Goal: Use online tool/utility: Utilize a website feature to perform a specific function

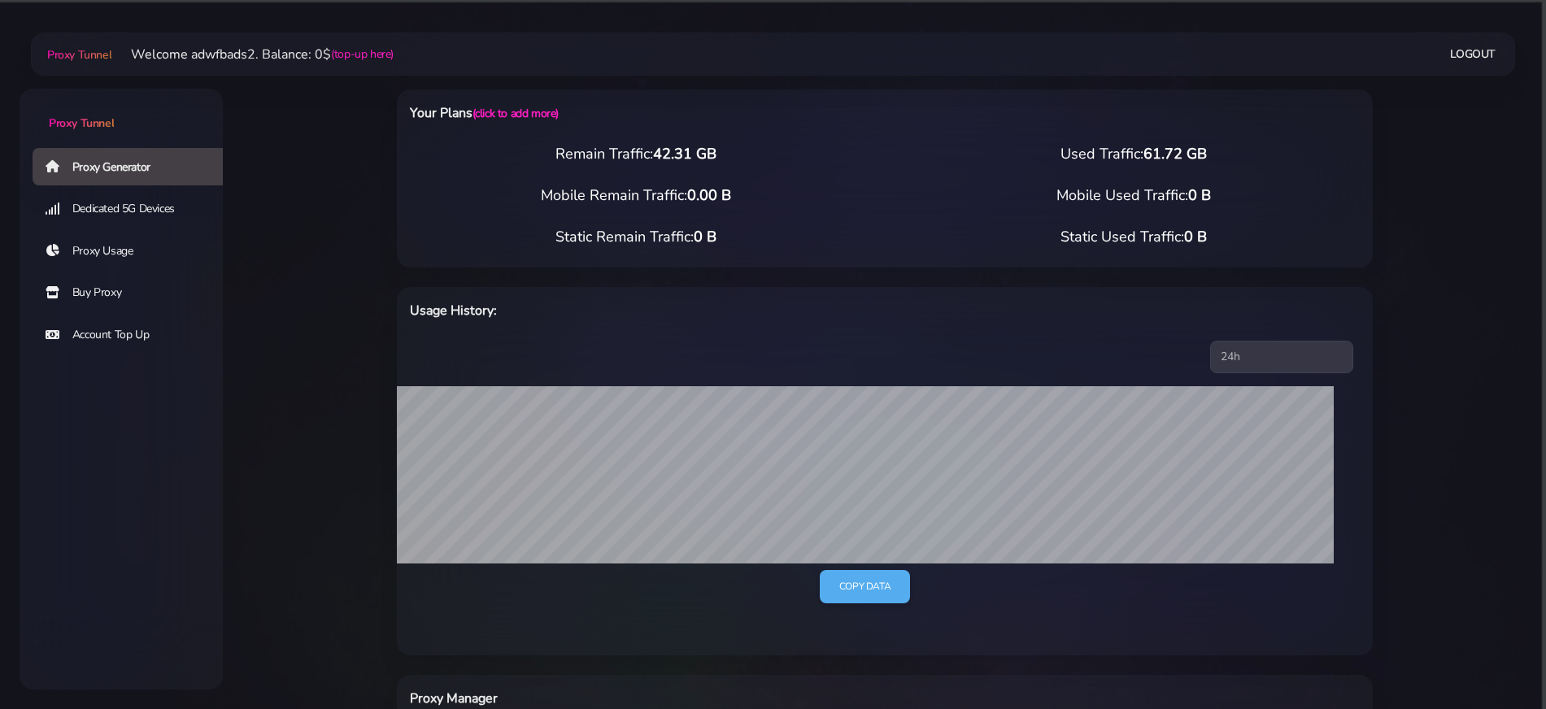
select select "UK"
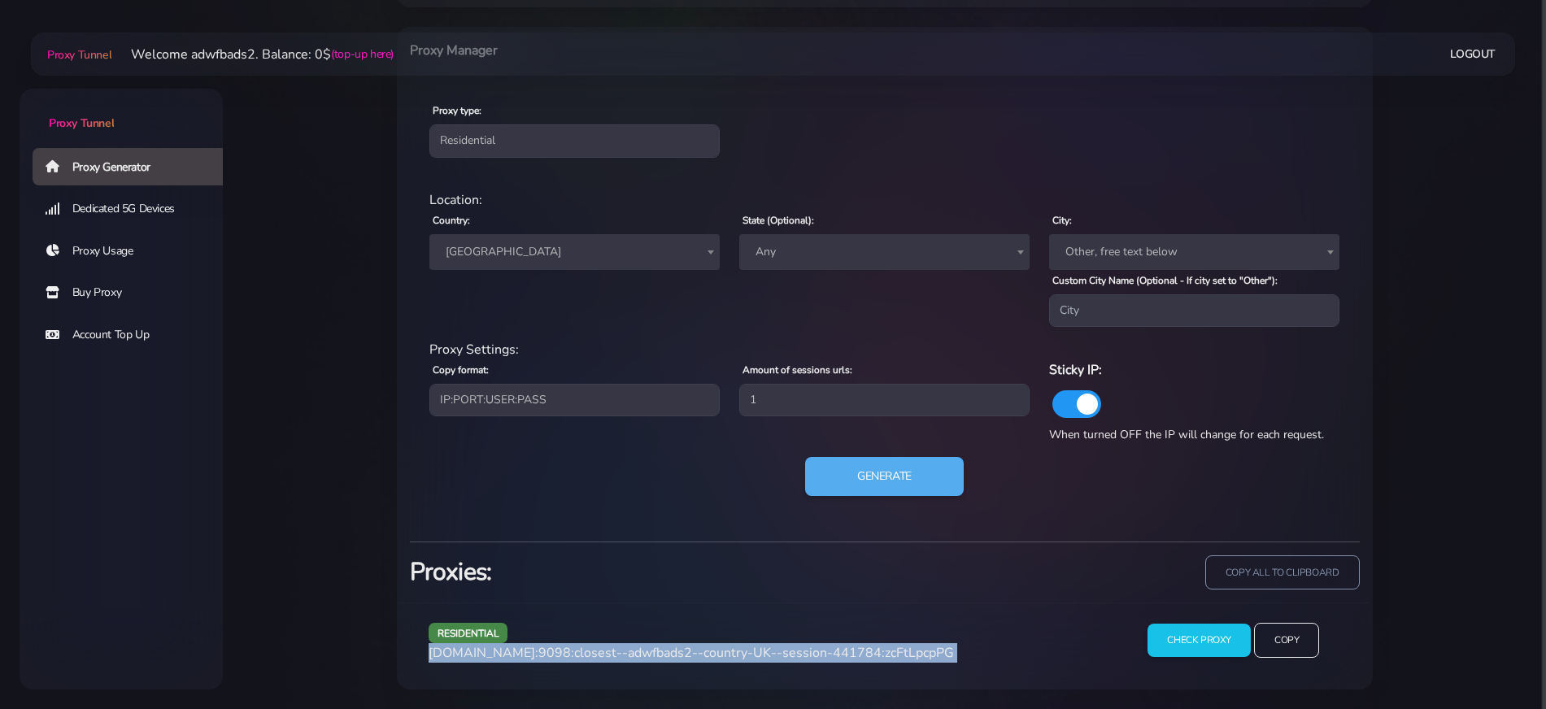
click at [531, 260] on span "[GEOGRAPHIC_DATA]" at bounding box center [574, 252] width 271 height 23
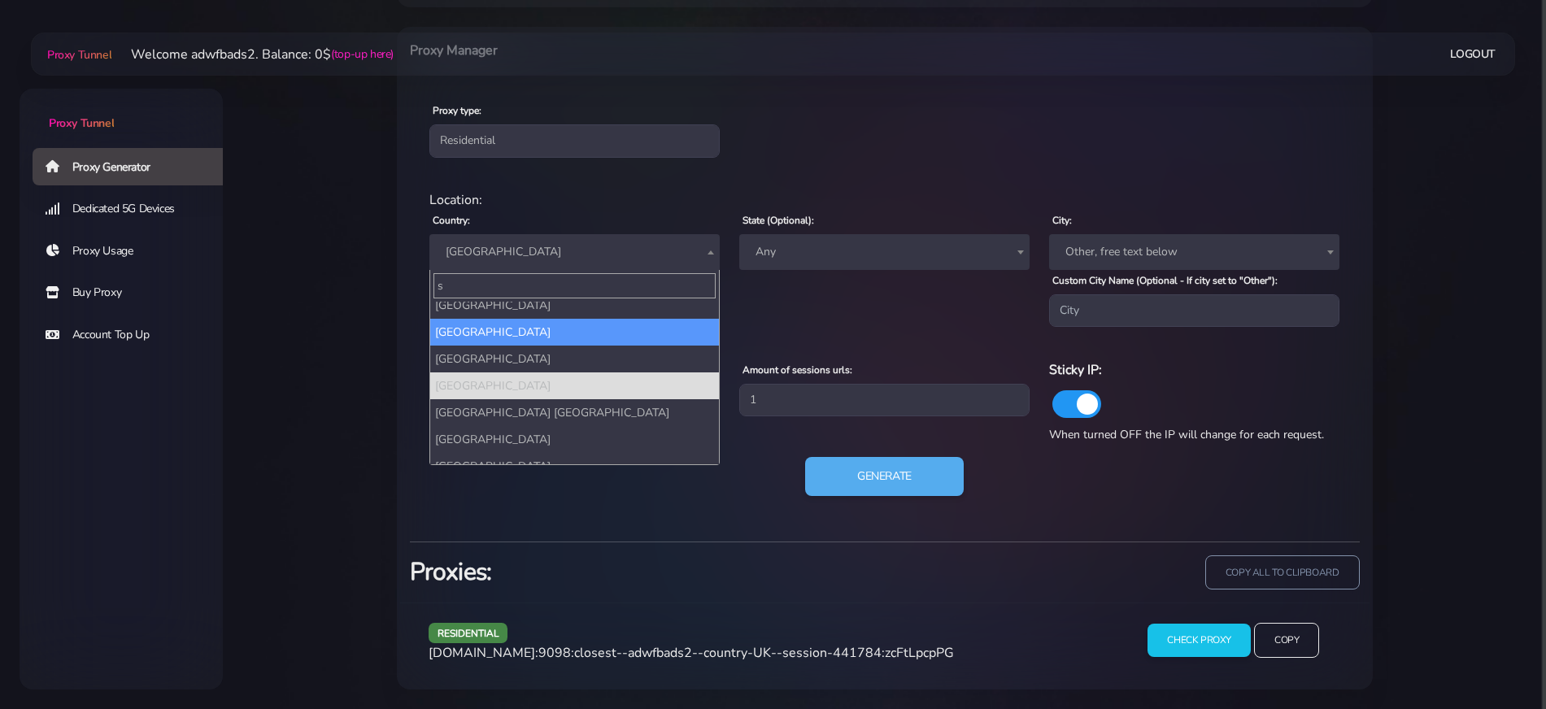
scroll to position [0, 0]
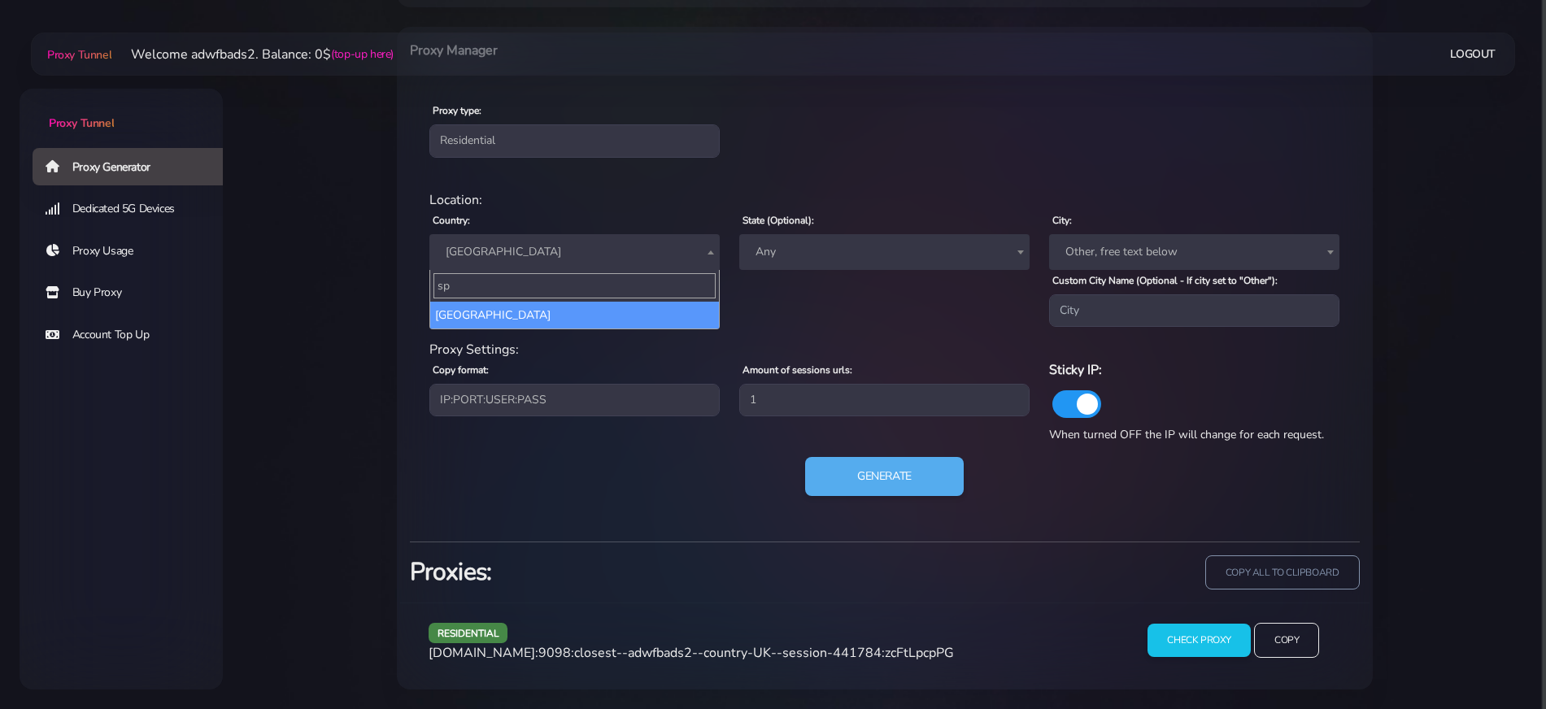
type input "spa"
select select "ES"
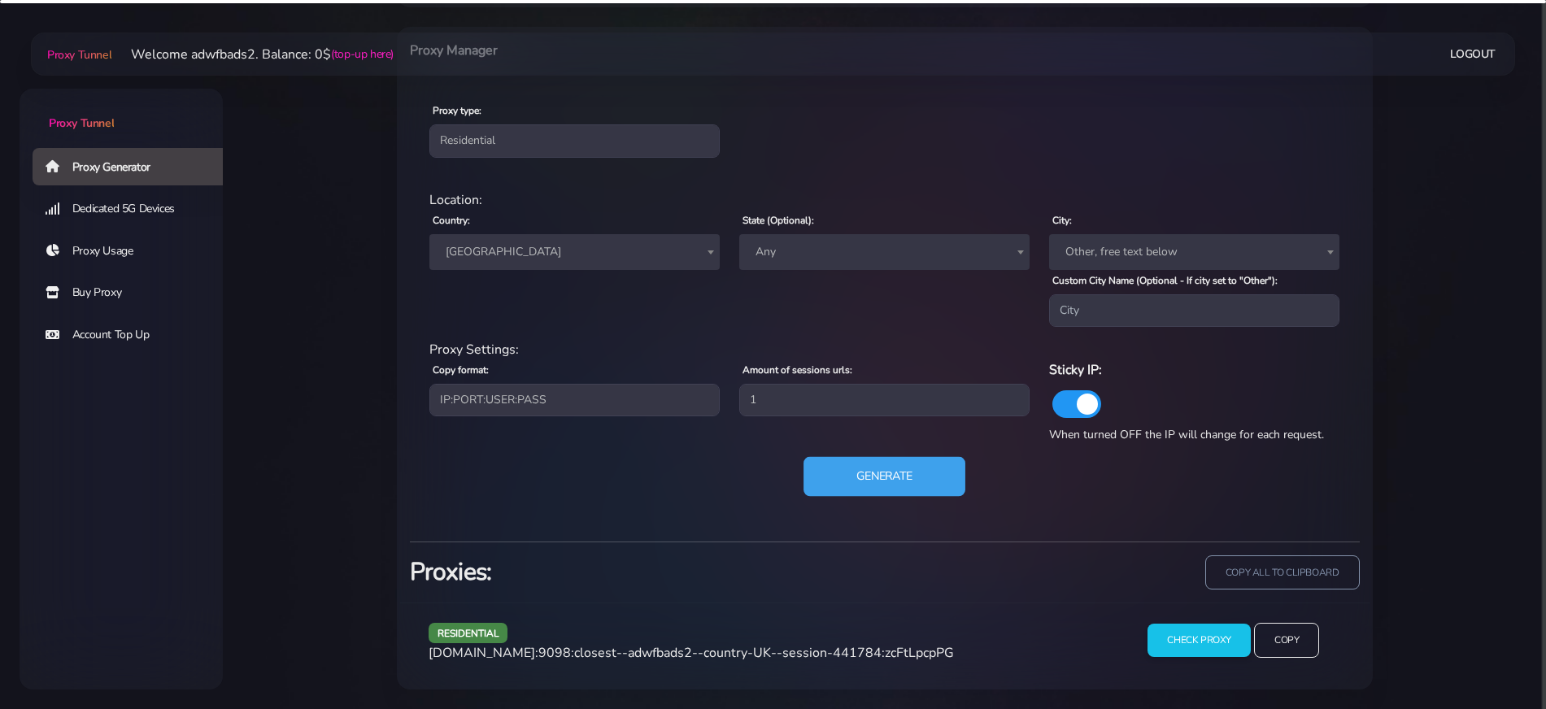
click at [897, 486] on button "Generate" at bounding box center [885, 477] width 162 height 40
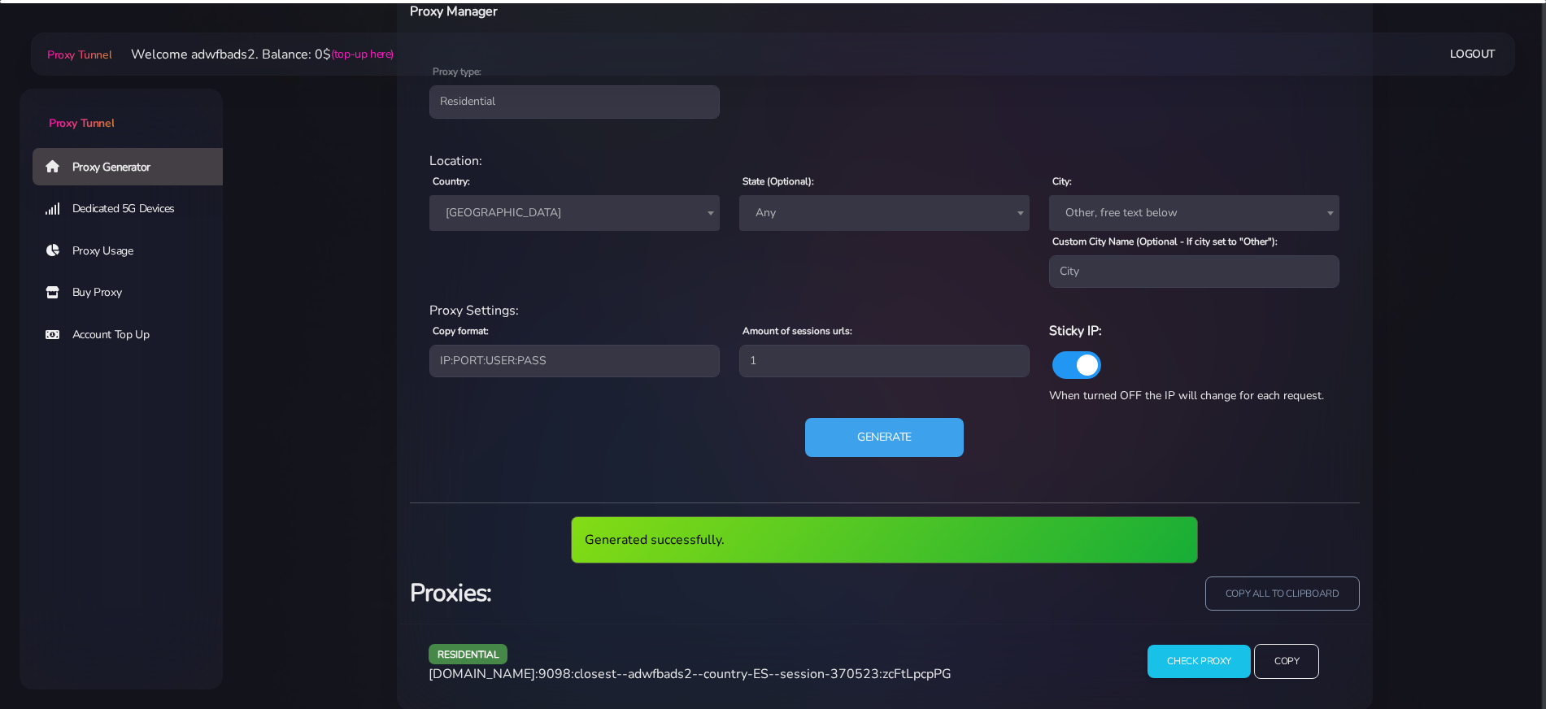
scroll to position [708, 0]
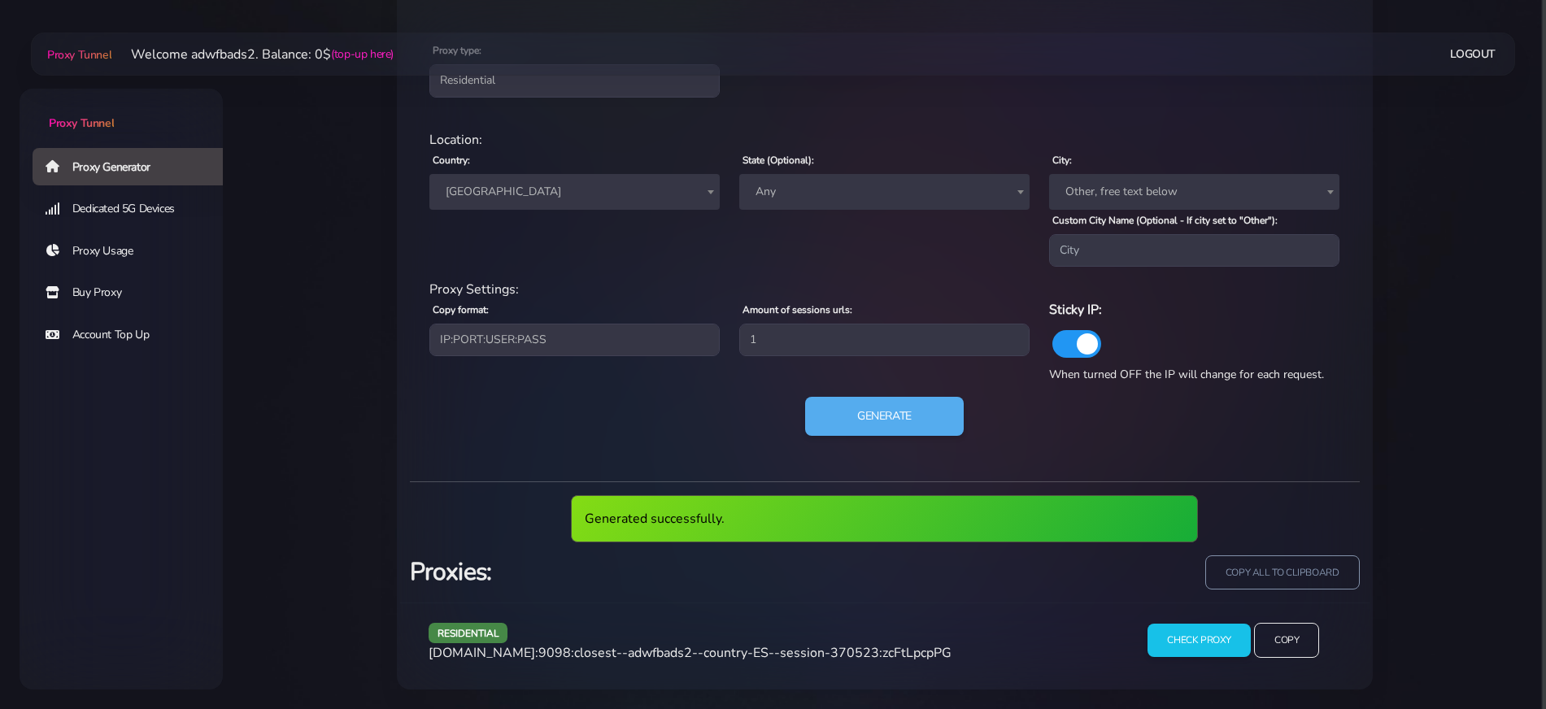
click at [714, 649] on span "[DOMAIN_NAME]:9098:closest--adwfbads2--country-ES--session-370523:zcFtLpcpPG" at bounding box center [690, 653] width 523 height 18
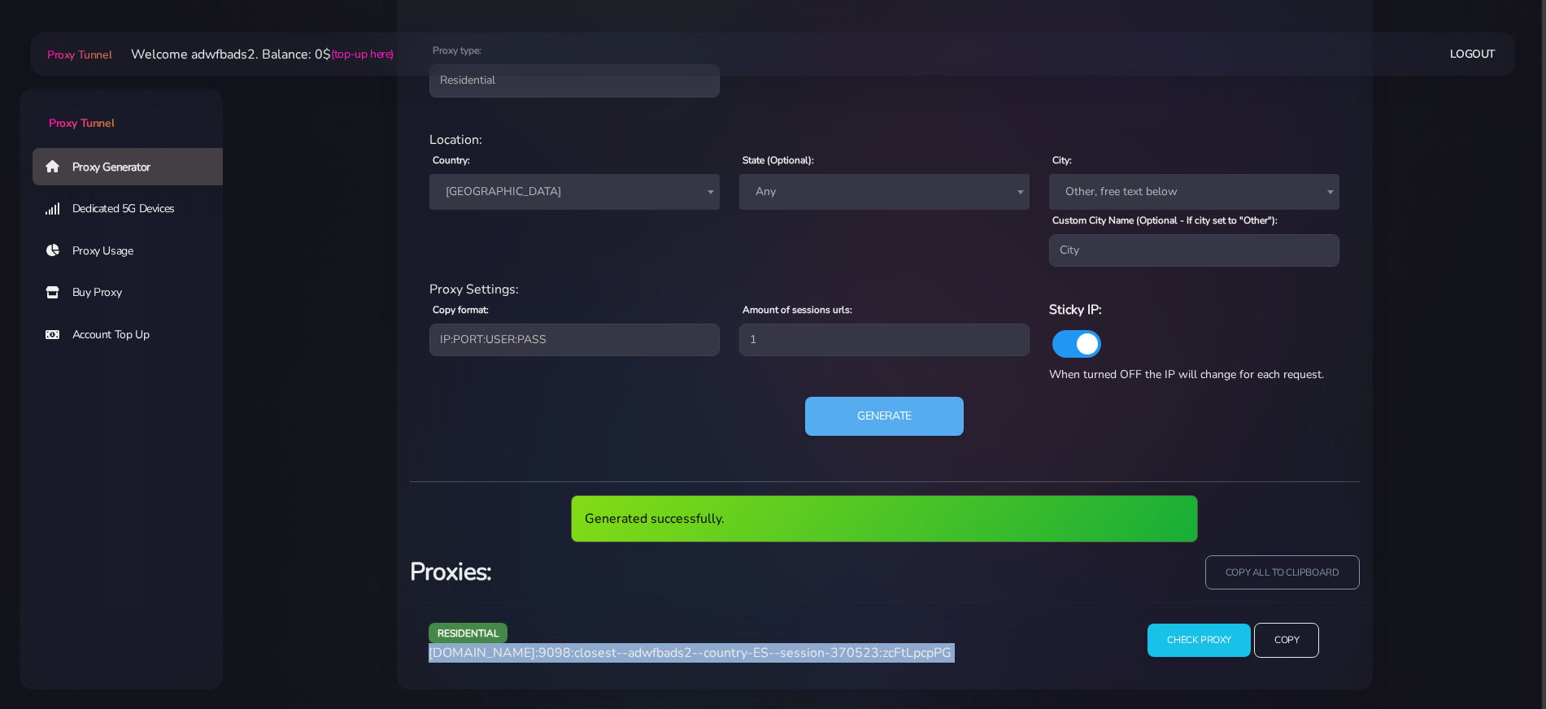
click at [714, 649] on span "[DOMAIN_NAME]:9098:closest--adwfbads2--country-ES--session-370523:zcFtLpcpPG" at bounding box center [690, 653] width 523 height 18
copy div "[DOMAIN_NAME]:9098:closest--adwfbads2--country-ES--session-370523:zcFtLpcpPG"
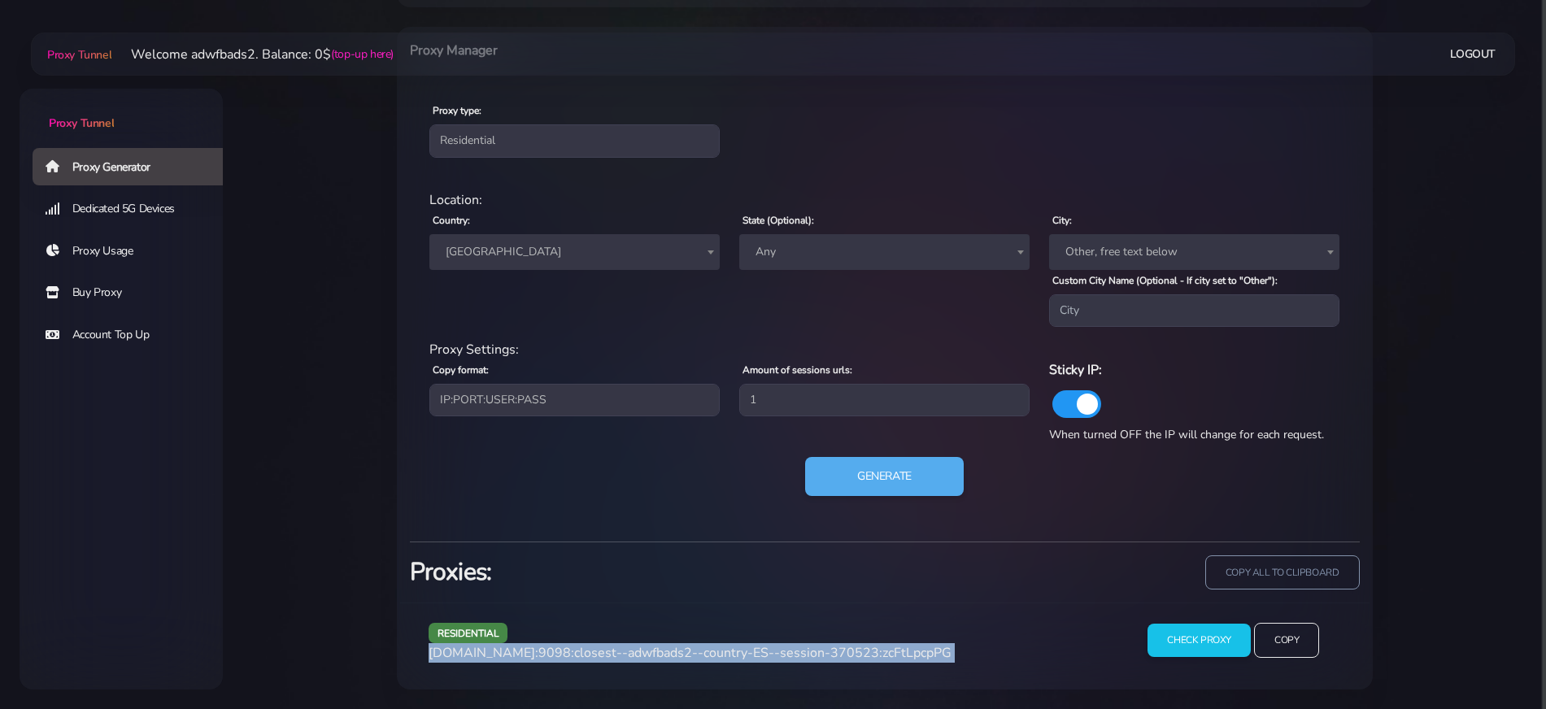
scroll to position [648, 0]
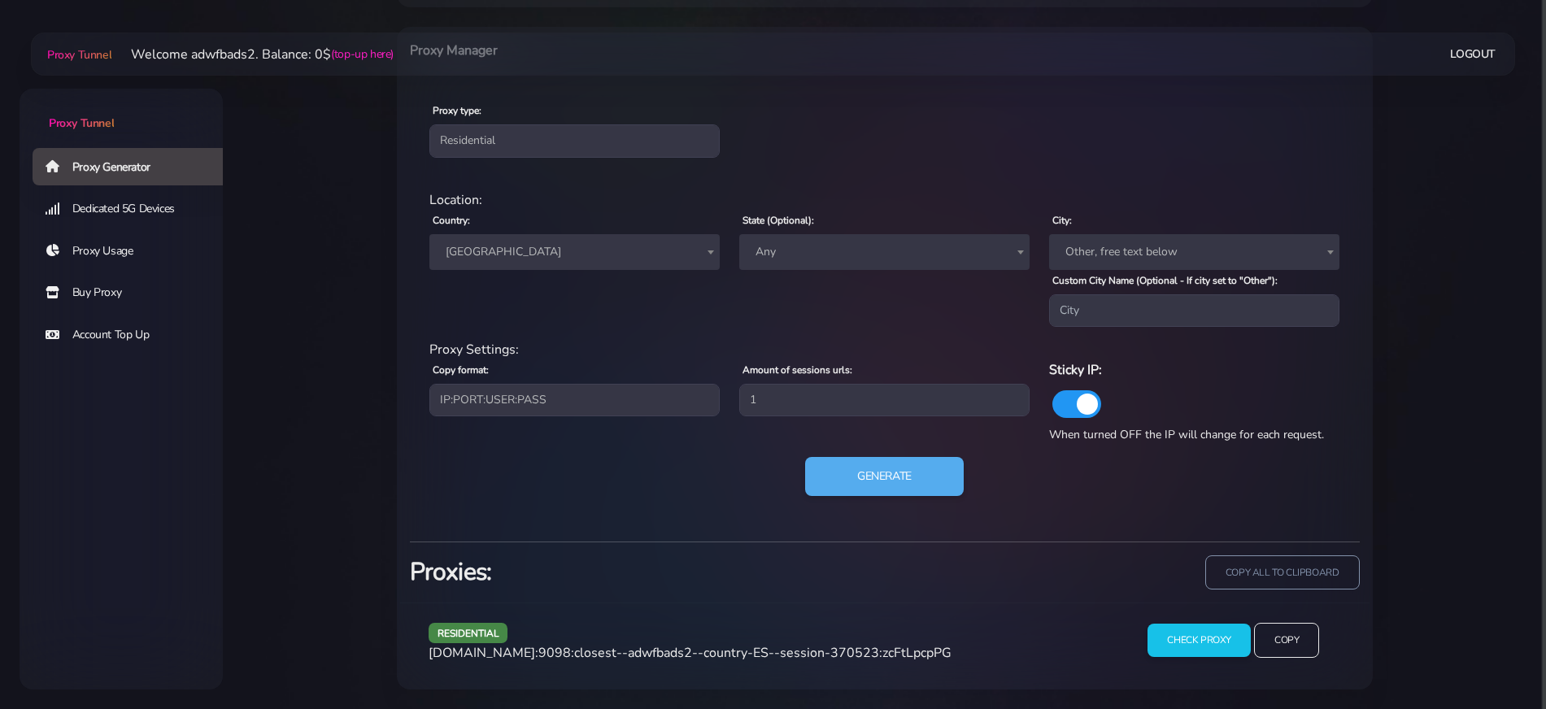
click at [559, 251] on span "[GEOGRAPHIC_DATA]" at bounding box center [574, 252] width 271 height 23
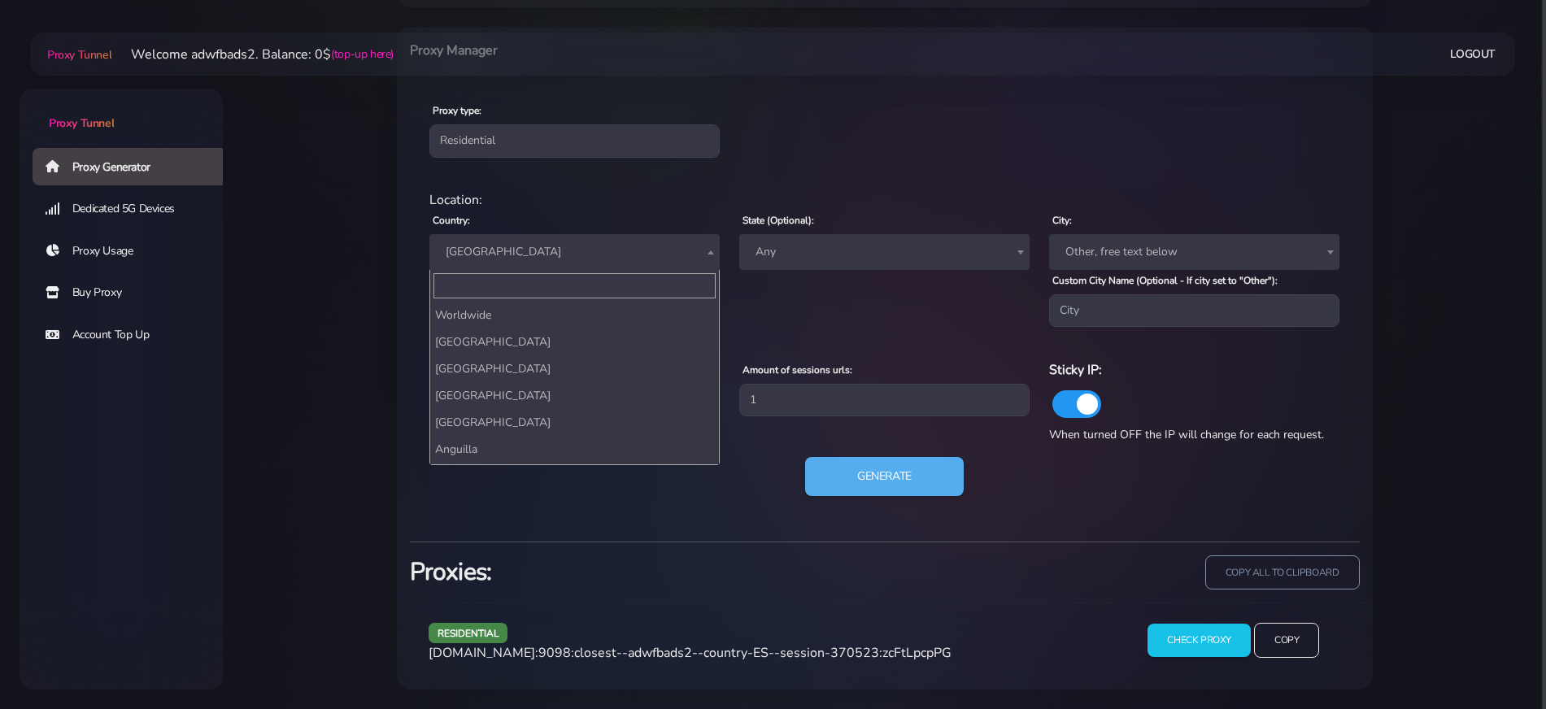
scroll to position [1798, 0]
click at [559, 251] on span "[GEOGRAPHIC_DATA]" at bounding box center [574, 252] width 271 height 23
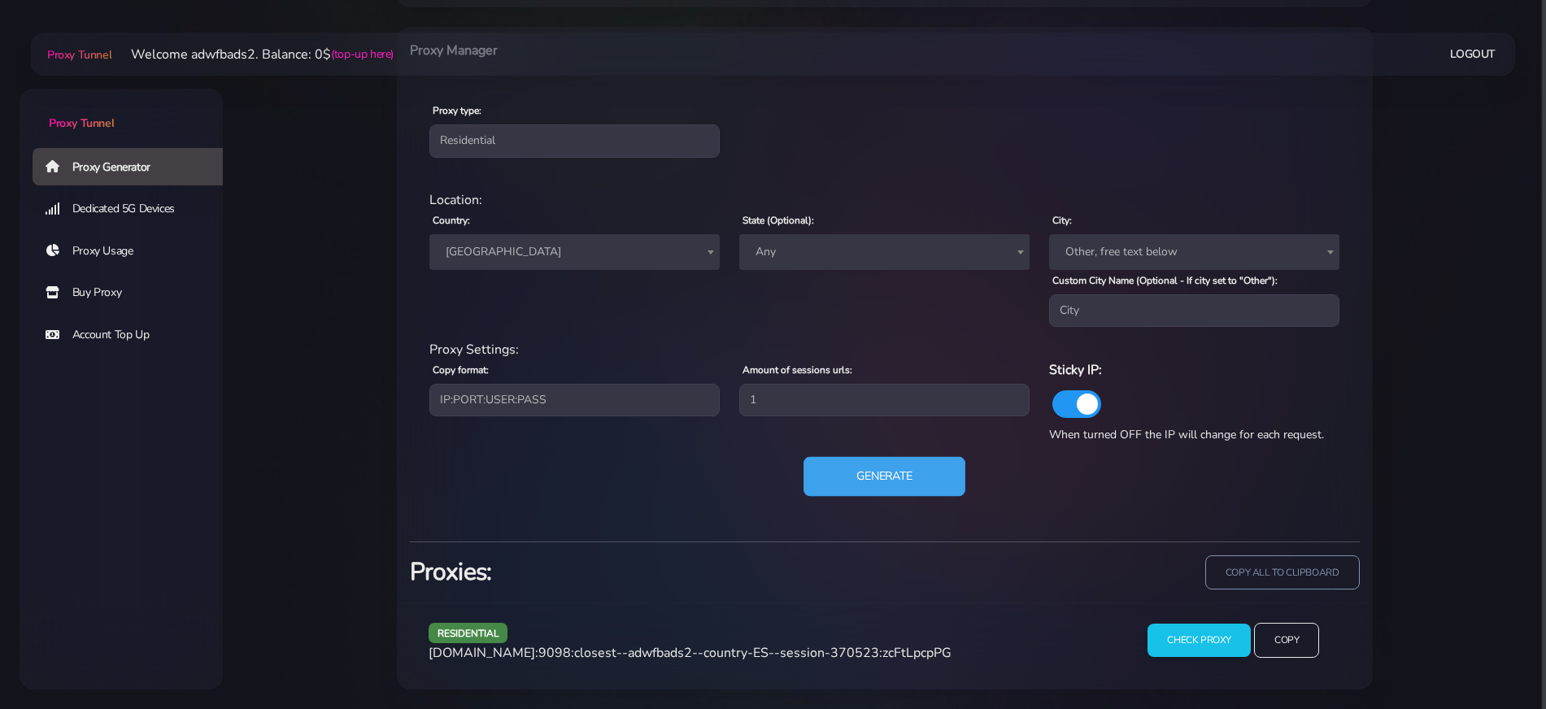
click at [852, 473] on button "Generate" at bounding box center [885, 477] width 162 height 40
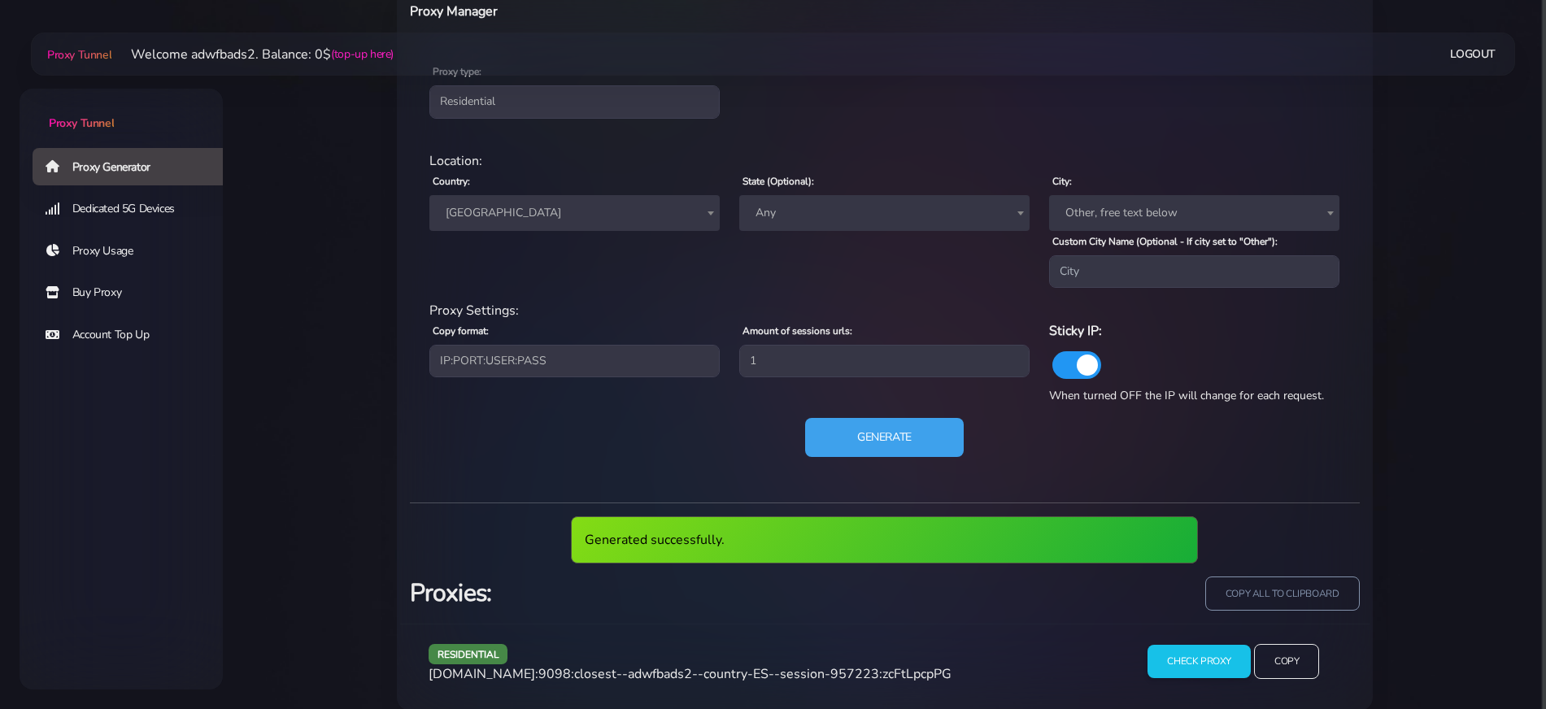
scroll to position [708, 0]
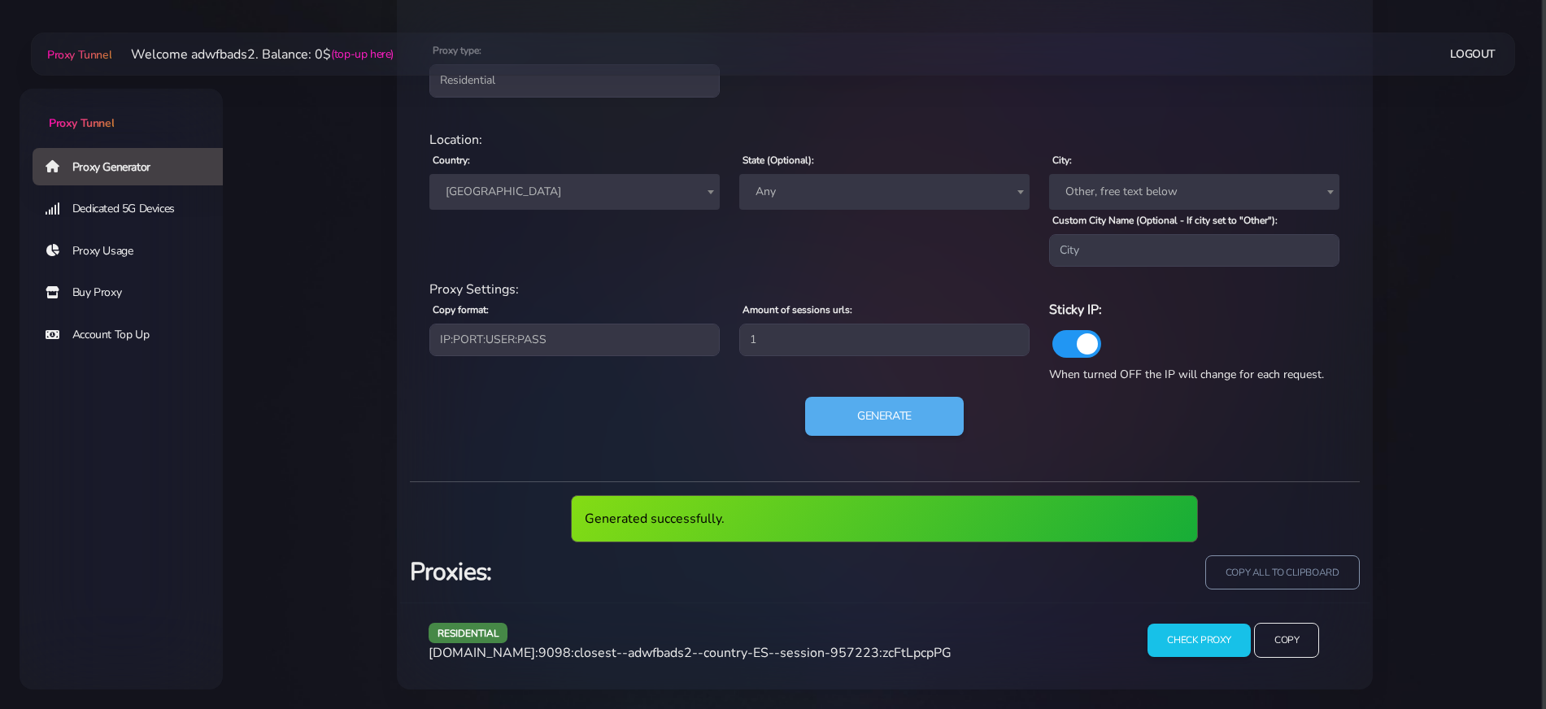
click at [717, 669] on div "residential [DOMAIN_NAME]:9098:closest--adwfbads2--country-ES--session-957223:z…" at bounding box center [768, 647] width 699 height 48
click at [717, 660] on span "[DOMAIN_NAME]:9098:closest--adwfbads2--country-ES--session-957223:zcFtLpcpPG" at bounding box center [690, 653] width 523 height 18
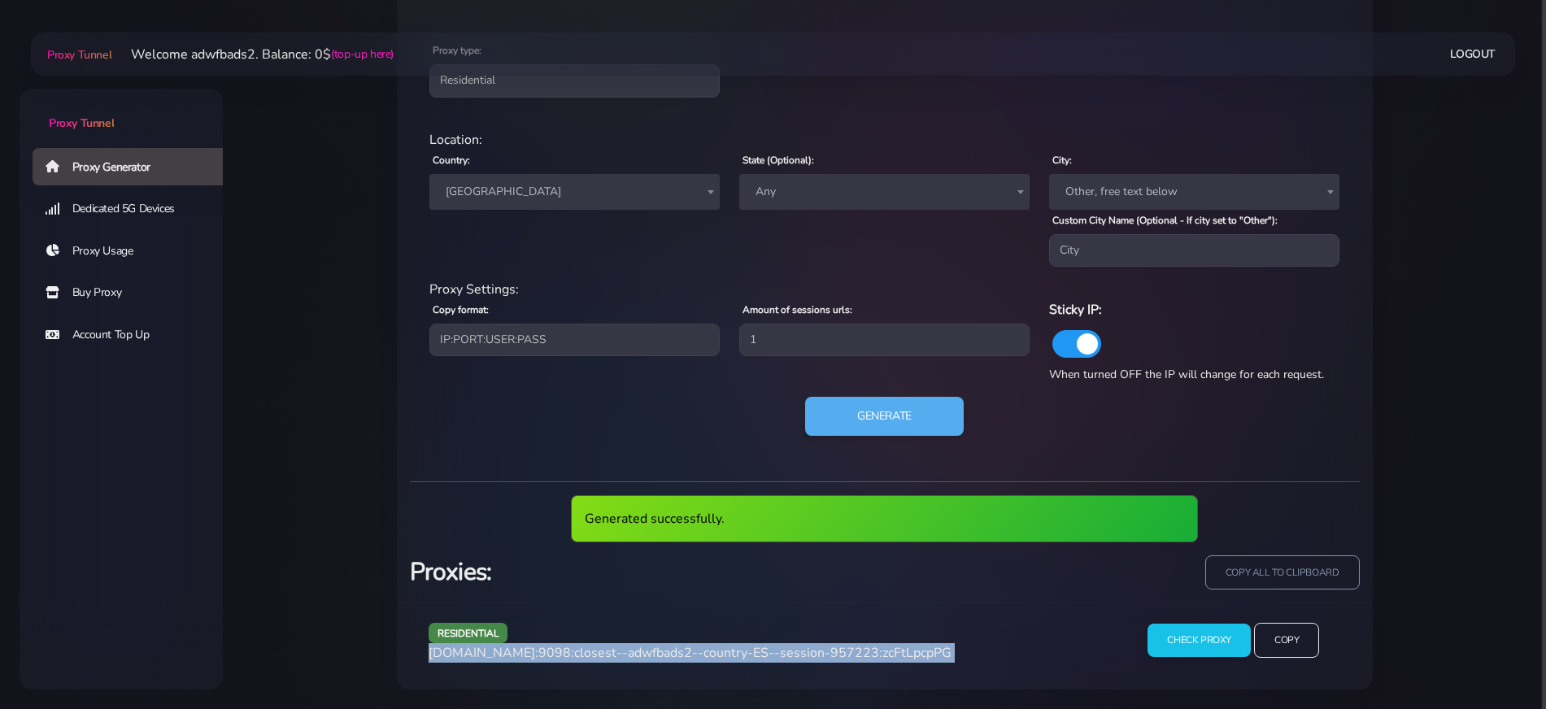
click at [717, 660] on span "[DOMAIN_NAME]:9098:closest--adwfbads2--country-ES--session-957223:zcFtLpcpPG" at bounding box center [690, 653] width 523 height 18
copy div "[DOMAIN_NAME]:9098:closest--adwfbads2--country-ES--session-957223:zcFtLpcpPG"
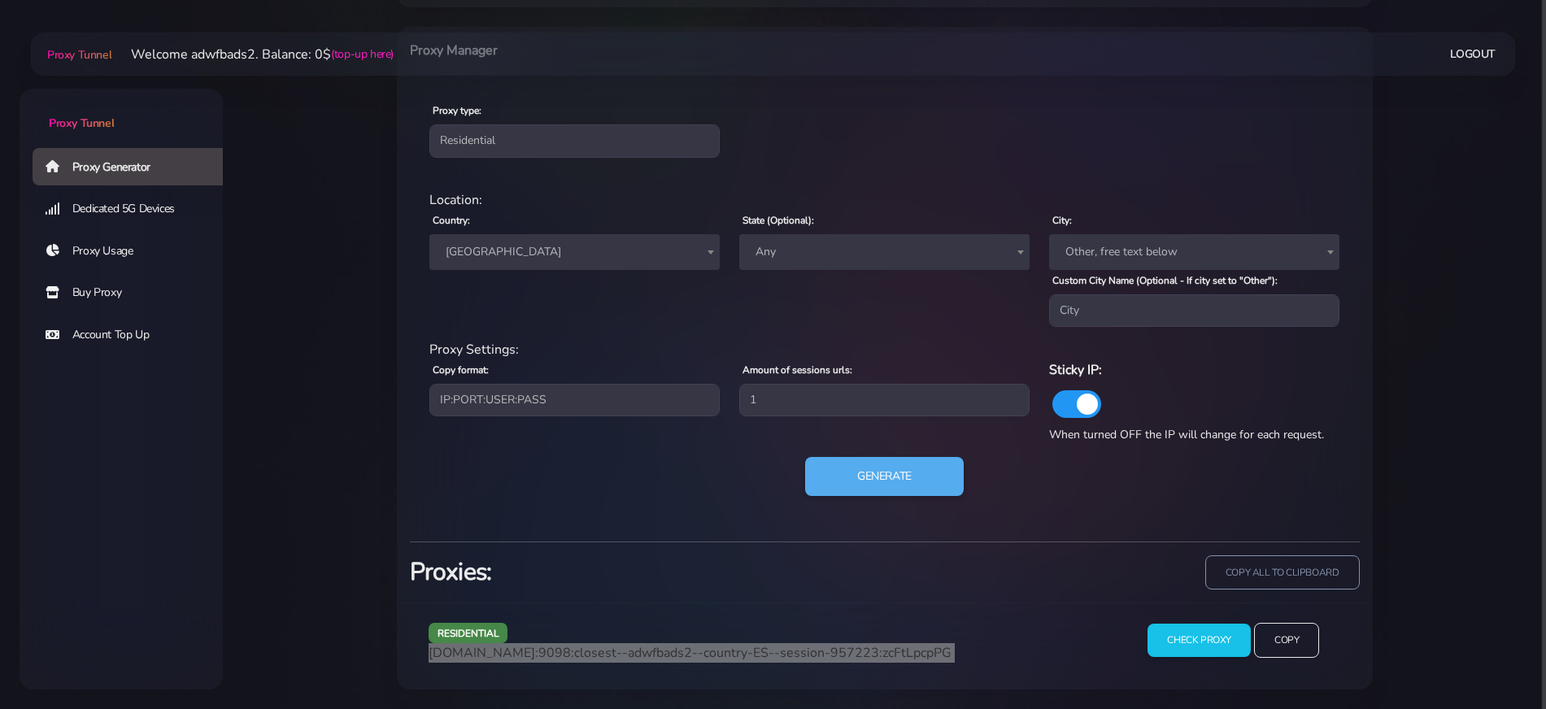
scroll to position [648, 0]
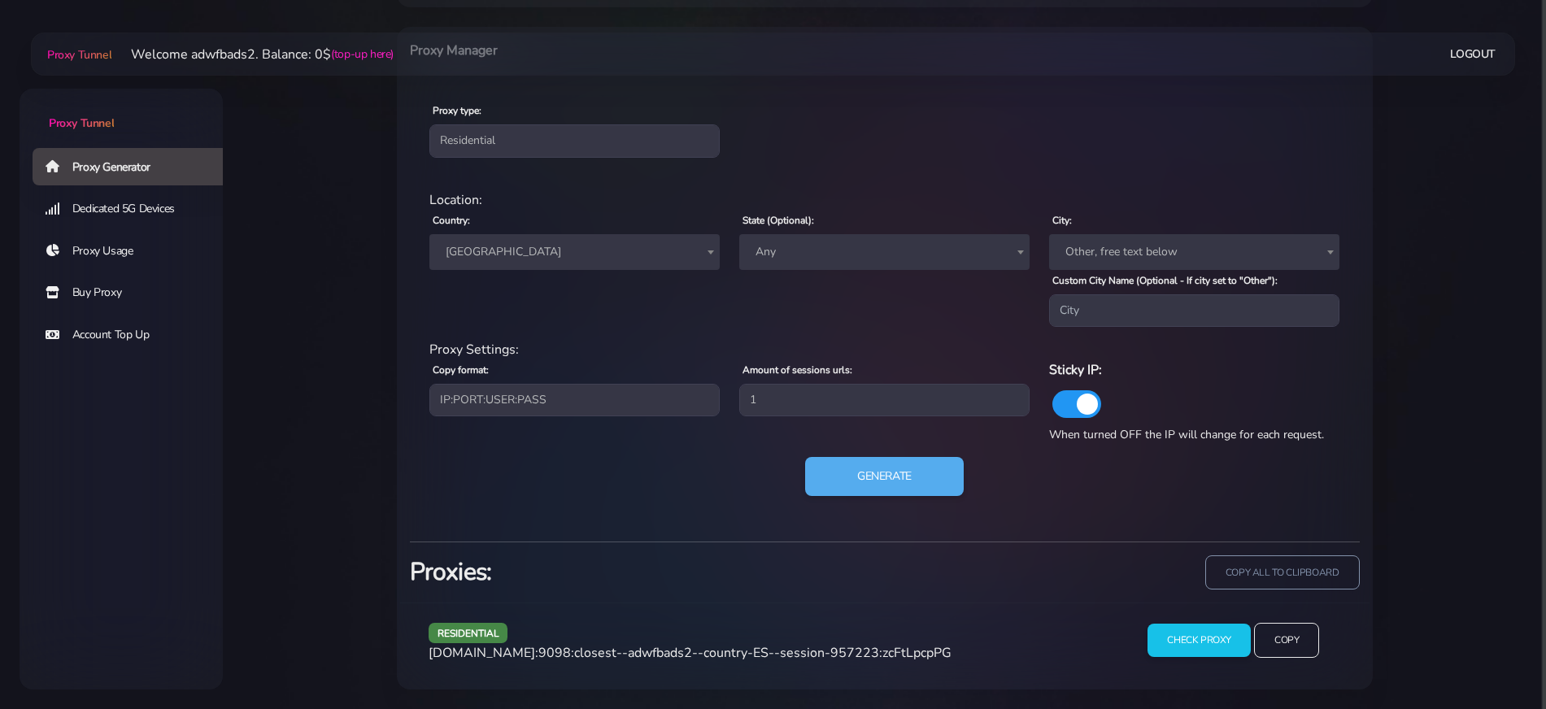
click at [520, 255] on span "[GEOGRAPHIC_DATA]" at bounding box center [574, 252] width 271 height 23
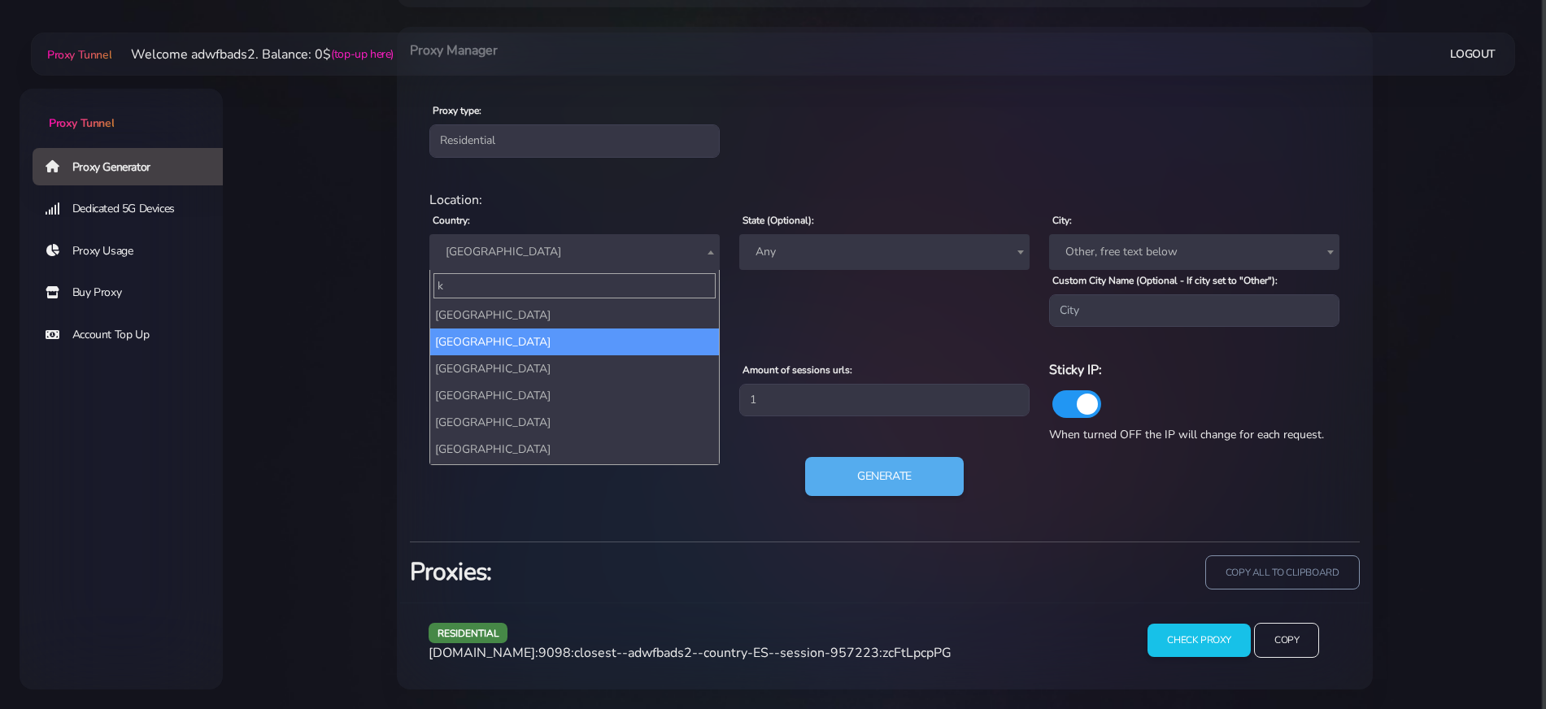
scroll to position [0, 0]
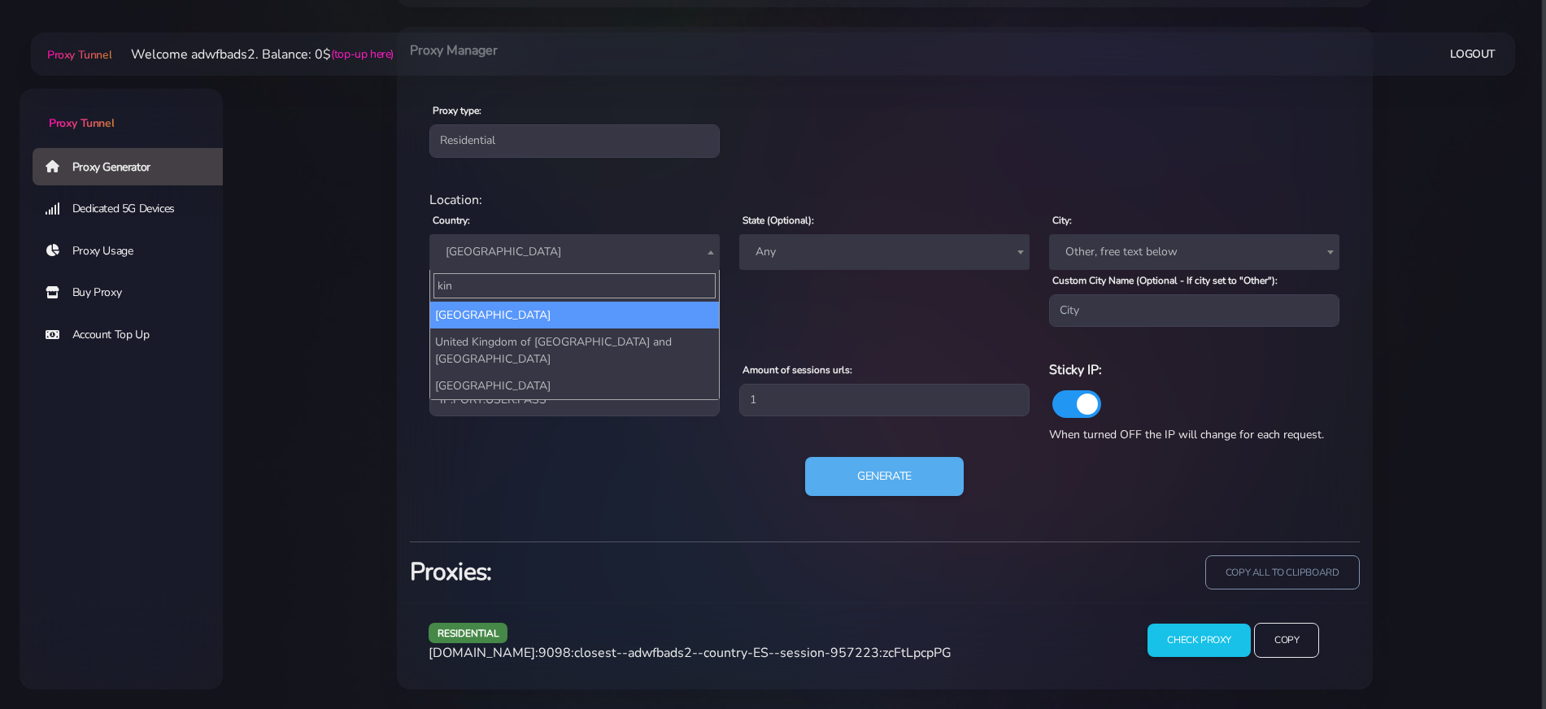
type input "king"
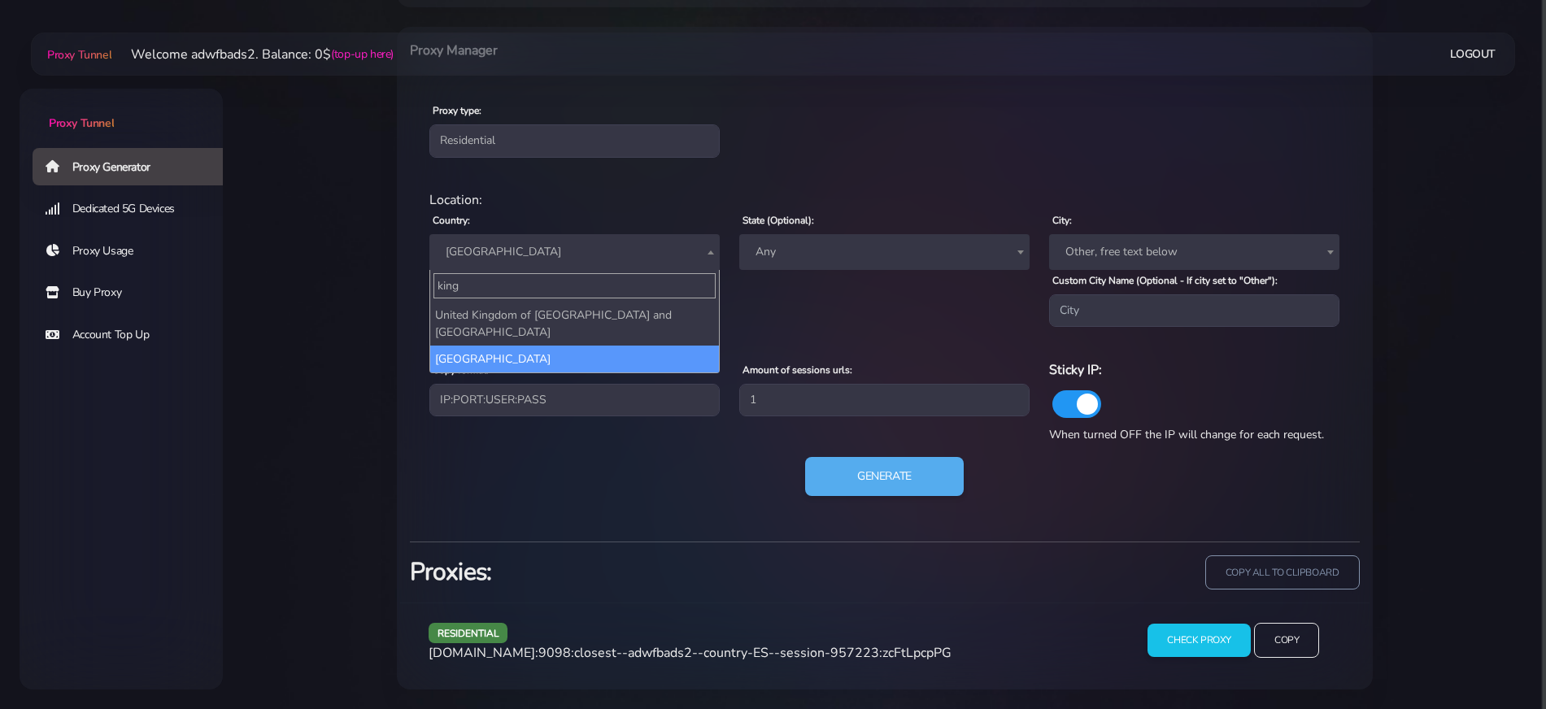
select select "UK"
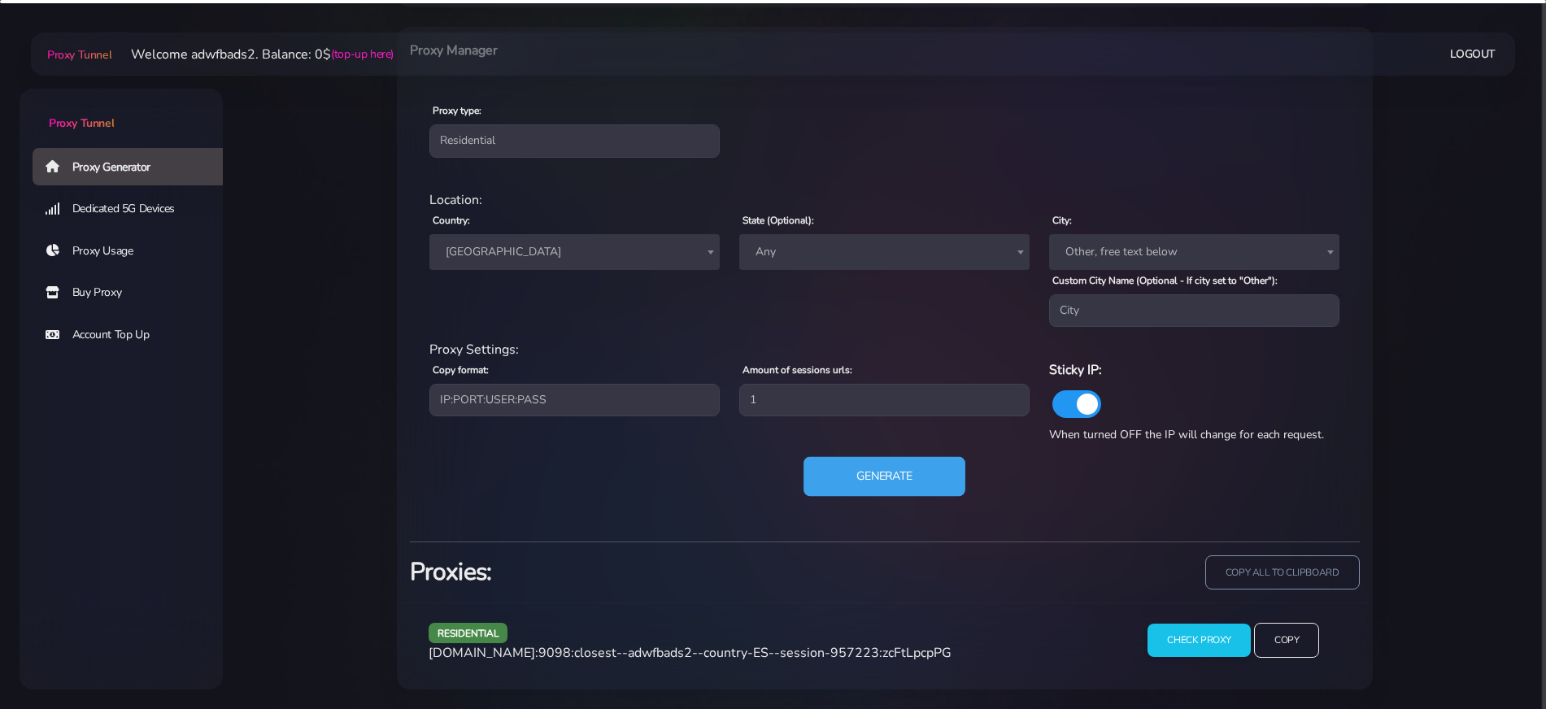
click at [922, 472] on button "Generate" at bounding box center [885, 477] width 162 height 40
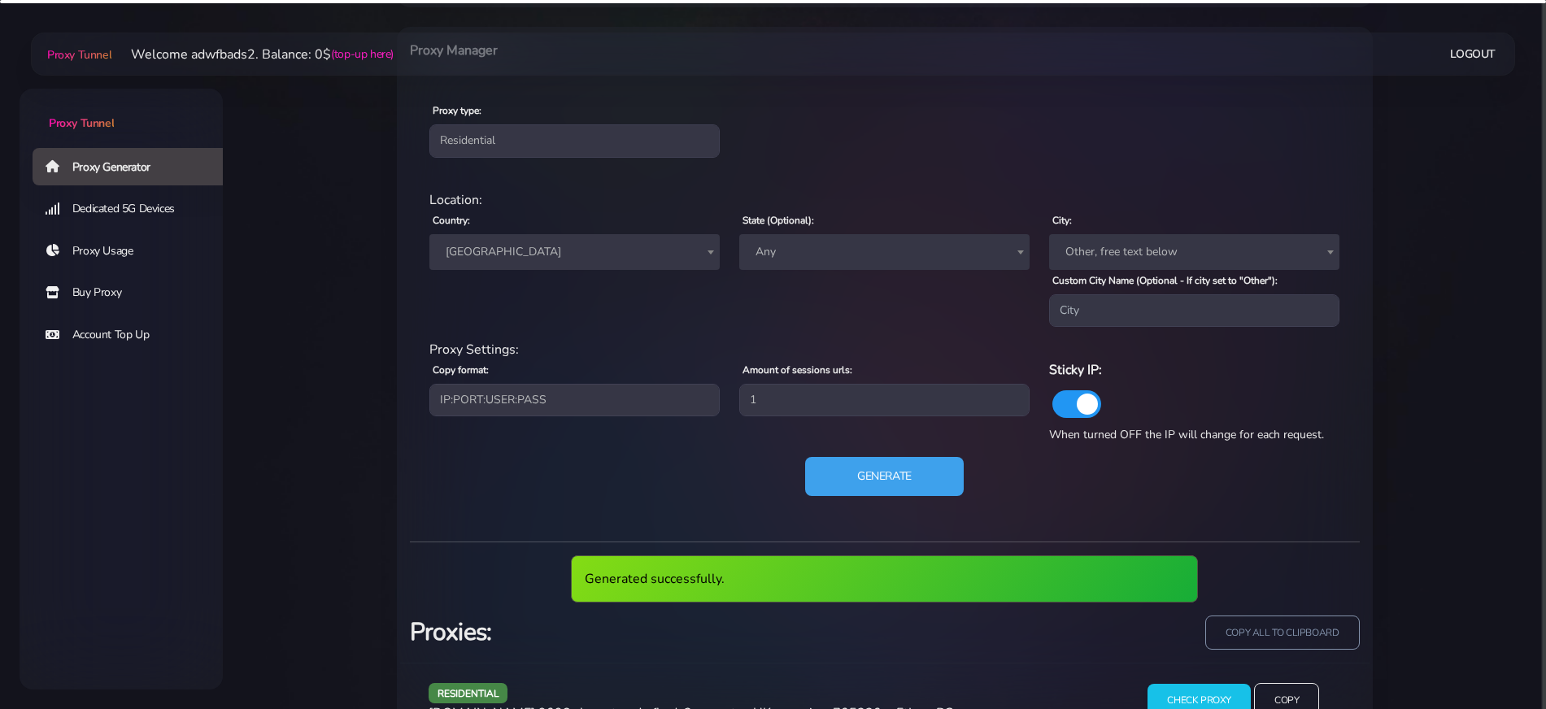
scroll to position [708, 0]
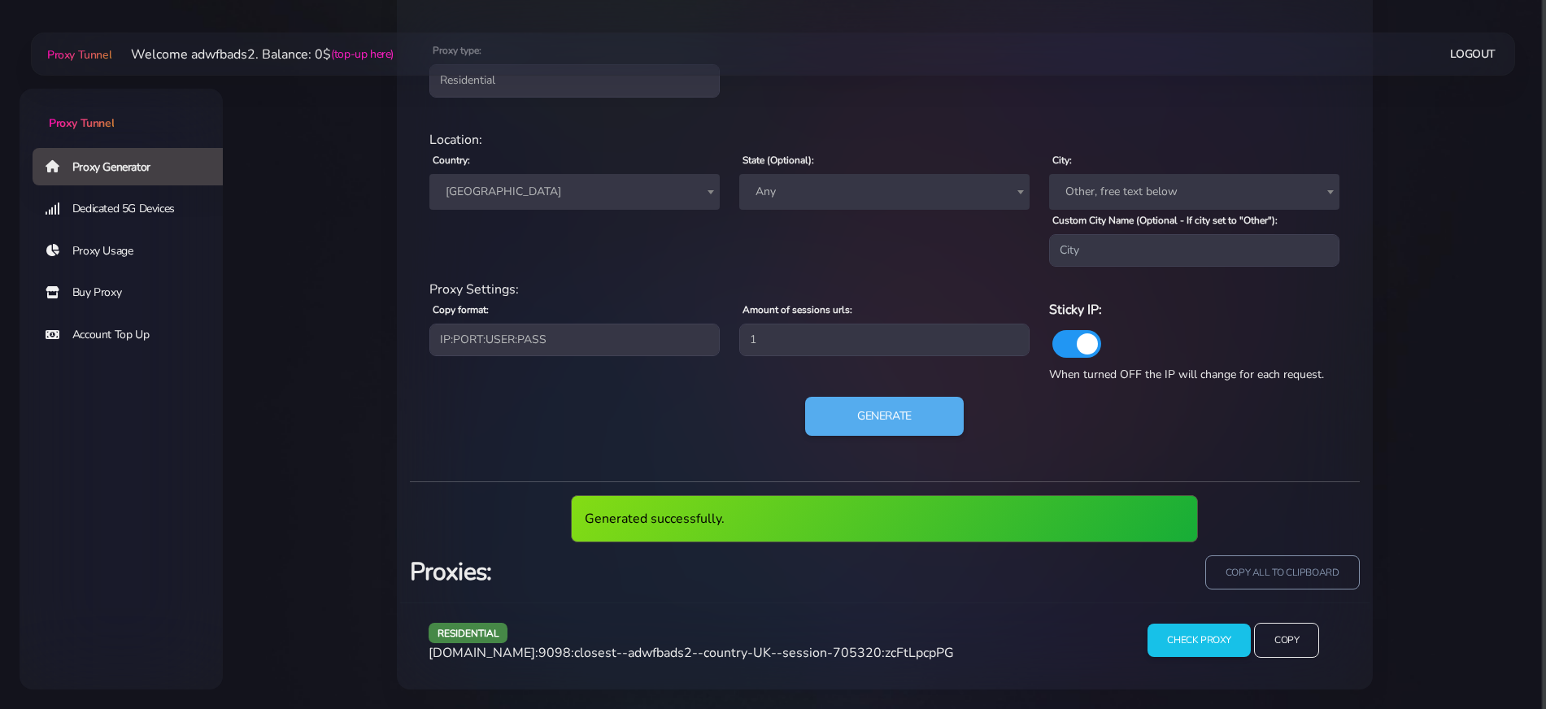
click at [757, 644] on span "[DOMAIN_NAME]:9098:closest--adwfbads2--country-UK--session-705320:zcFtLpcpPG" at bounding box center [691, 653] width 525 height 18
copy span "residential"
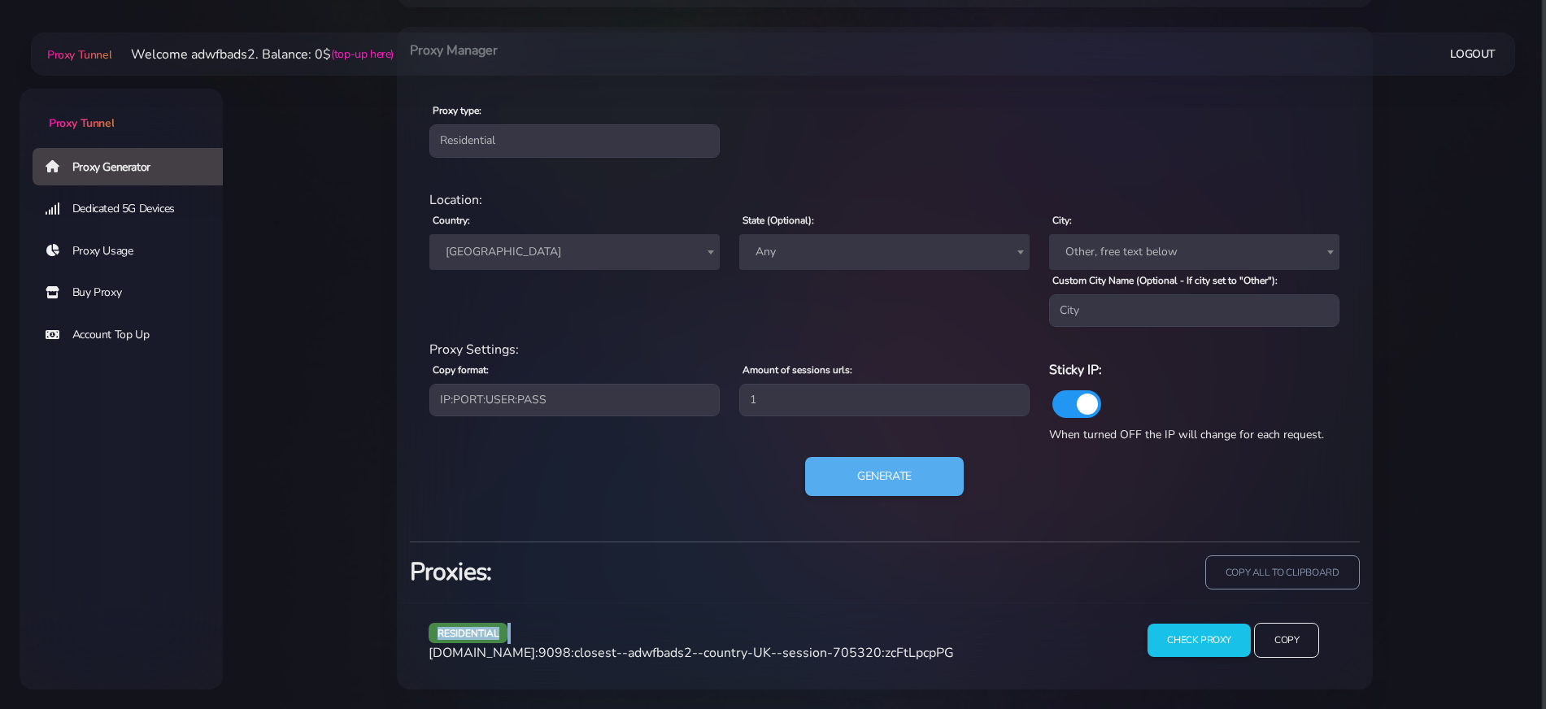
scroll to position [648, 0]
click at [743, 656] on span "[DOMAIN_NAME]:9098:closest--adwfbads2--country-UK--session-705320:zcFtLpcpPG" at bounding box center [691, 653] width 525 height 18
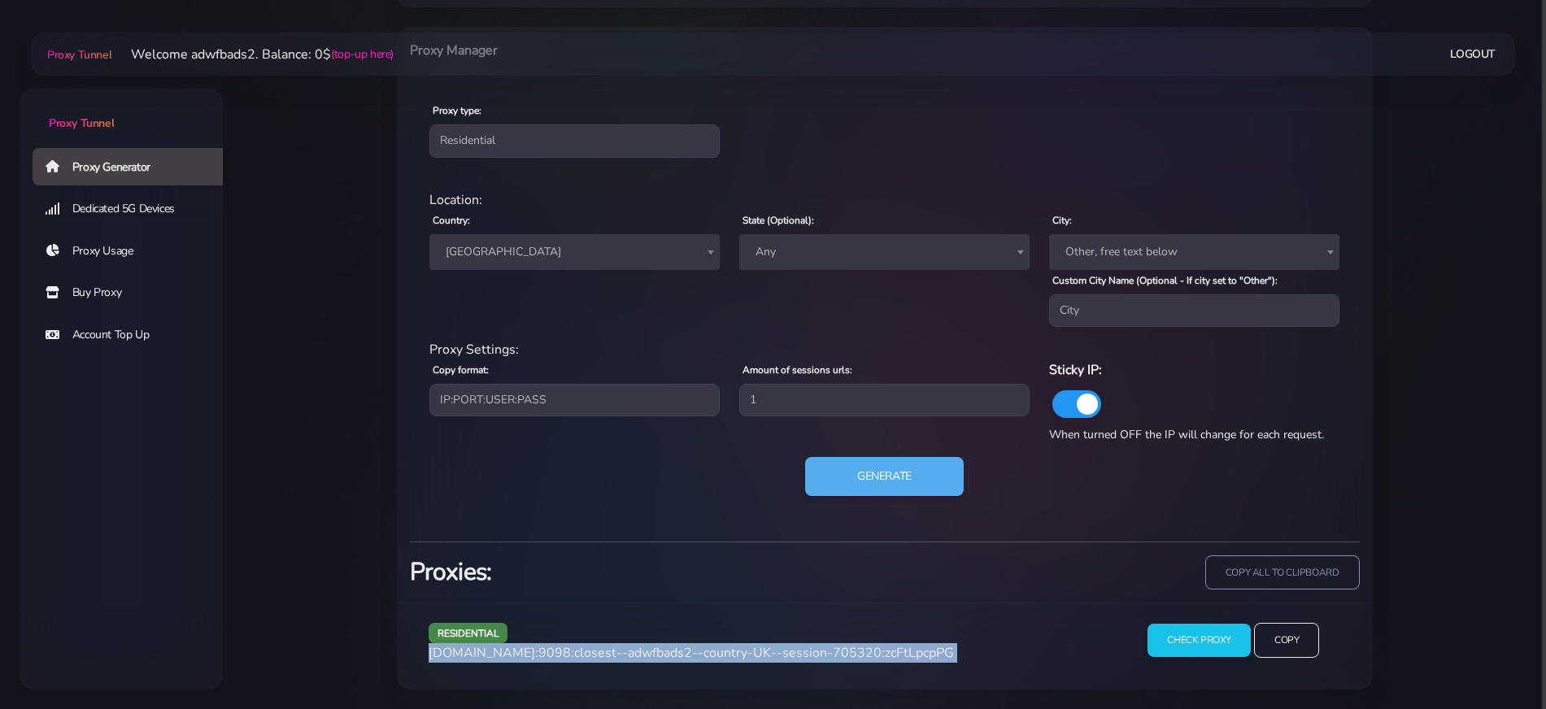
click at [743, 656] on span "[DOMAIN_NAME]:9098:closest--adwfbads2--country-UK--session-705320:zcFtLpcpPG" at bounding box center [691, 653] width 525 height 18
copy div "[DOMAIN_NAME]:9098:closest--adwfbads2--country-UK--session-705320:zcFtLpcpPG"
